Goal: Task Accomplishment & Management: Manage account settings

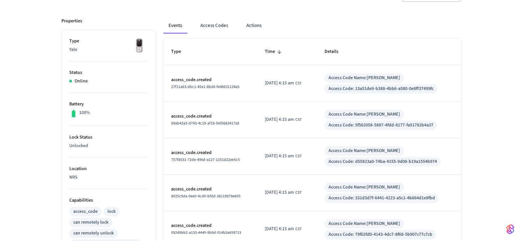
scroll to position [79, 0]
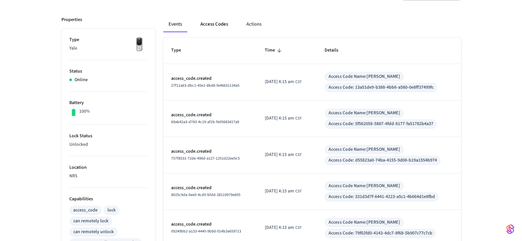
click at [218, 21] on button "Access Codes" at bounding box center [214, 24] width 38 height 16
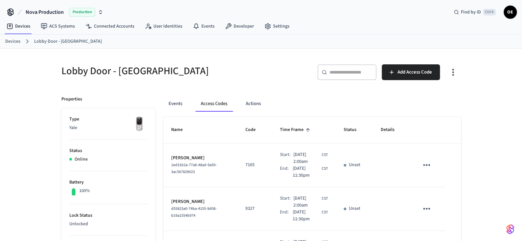
scroll to position [0, 0]
click at [342, 71] on input "text" at bounding box center [350, 72] width 43 height 7
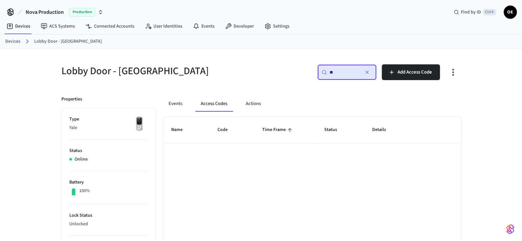
type input "*"
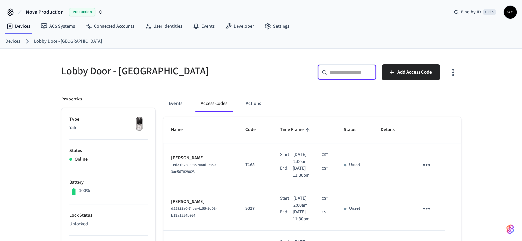
click at [454, 74] on icon "button" at bounding box center [453, 72] width 10 height 10
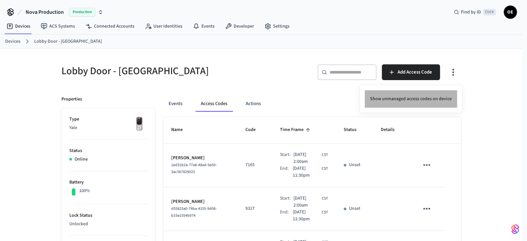
click at [433, 93] on li "Show unmanaged access codes on device" at bounding box center [411, 98] width 92 height 17
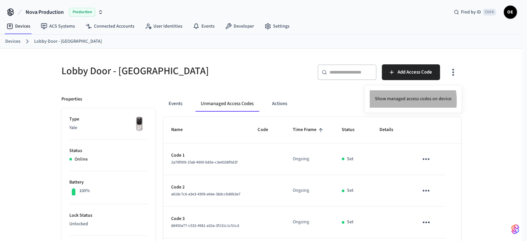
click at [398, 101] on li "Show managed access codes on device" at bounding box center [412, 98] width 87 height 17
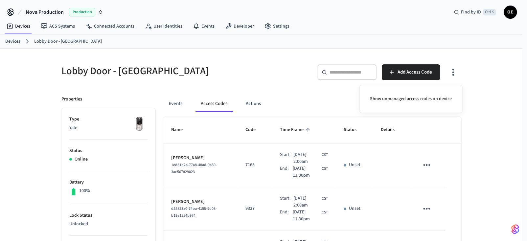
click at [503, 136] on div at bounding box center [263, 120] width 527 height 241
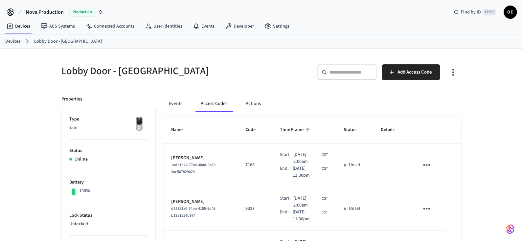
click at [503, 136] on div "Show unmanaged access codes on device" at bounding box center [261, 120] width 522 height 241
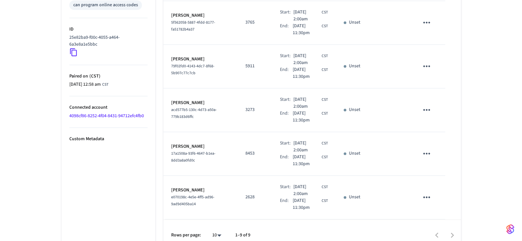
scroll to position [326, 0]
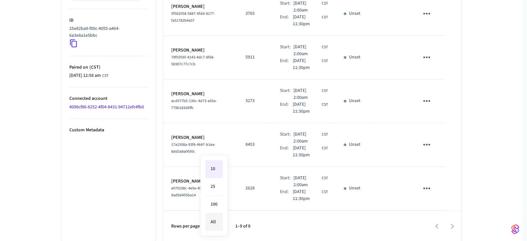
drag, startPoint x: 221, startPoint y: 224, endPoint x: 212, endPoint y: 228, distance: 9.8
click at [212, 228] on li "All" at bounding box center [213, 221] width 17 height 17
type input "**"
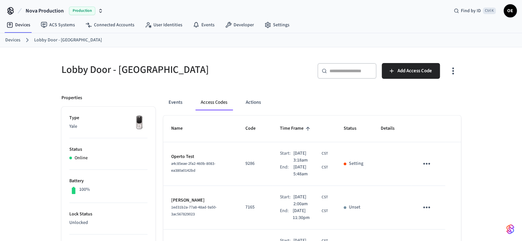
scroll to position [0, 0]
